Goal: Find specific page/section: Find specific page/section

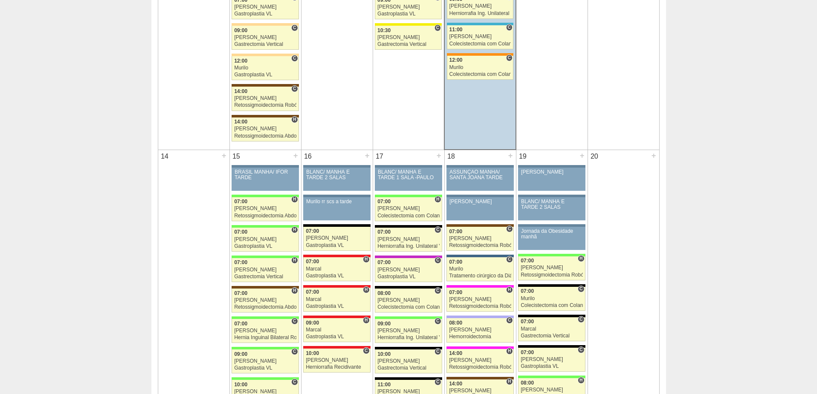
scroll to position [814, 0]
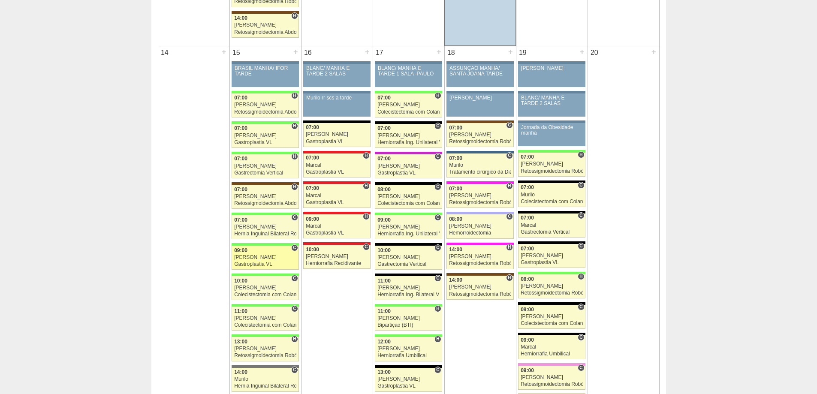
click at [248, 261] on link "88814 Paulo Regina C 09:00 Paulo Regina Gastroplastia VL Hospital Brasil RR Méd…" at bounding box center [264, 258] width 67 height 24
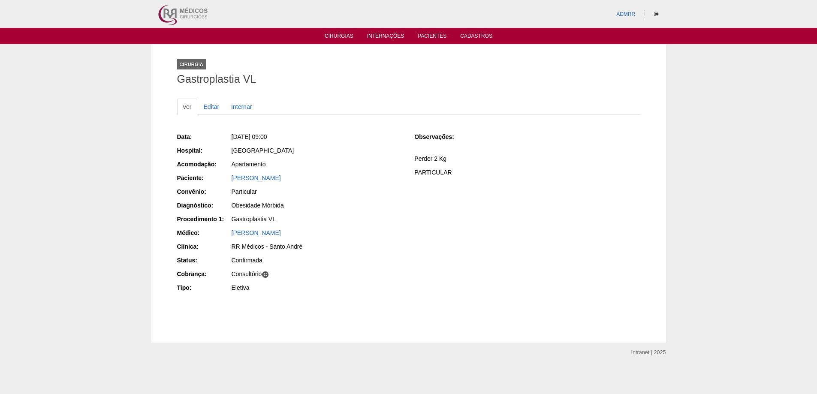
click at [73, 172] on div "Cirurgia Gastroplastia VL Ver Editar Internar Data: [DATE] 09:00 Hospital: [GEO…" at bounding box center [408, 193] width 817 height 298
click at [749, 174] on div "Cirurgia Gastroplastia VL Ver Editar Internar Data: Seg, 15/09/2025 - 09:00 Hos…" at bounding box center [408, 193] width 817 height 298
click at [345, 40] on link "Cirurgias" at bounding box center [339, 36] width 29 height 7
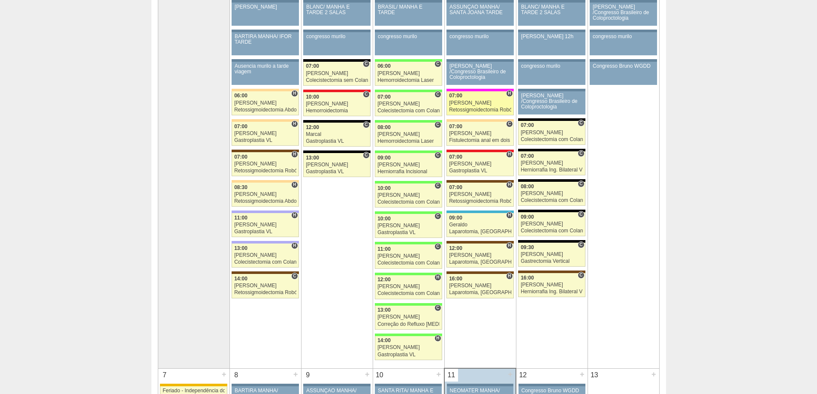
scroll to position [129, 0]
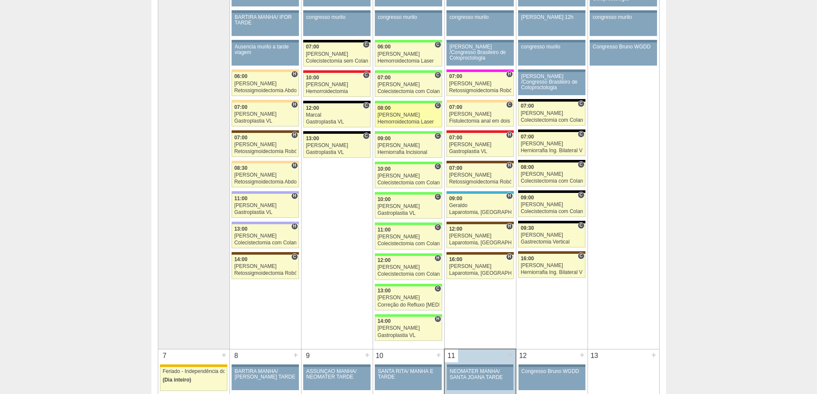
click at [399, 116] on div "[PERSON_NAME]" at bounding box center [408, 115] width 62 height 6
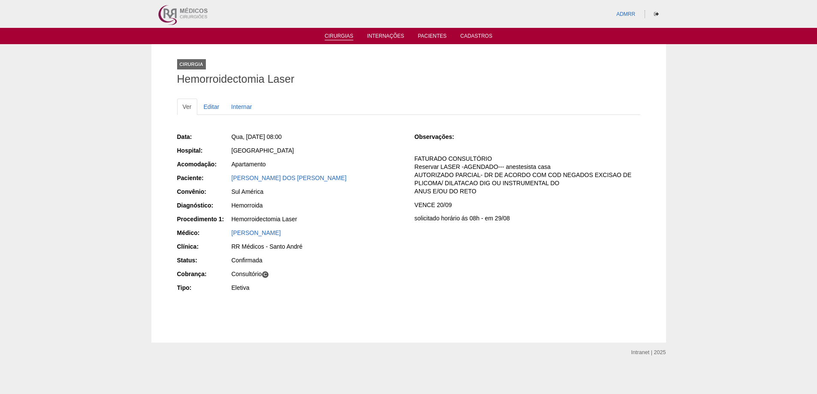
click at [340, 38] on link "Cirurgias" at bounding box center [339, 36] width 29 height 7
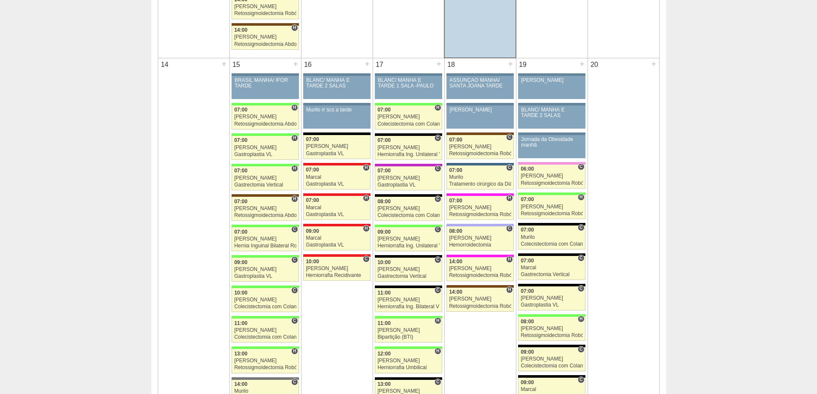
scroll to position [814, 0]
